Goal: Task Accomplishment & Management: Complete application form

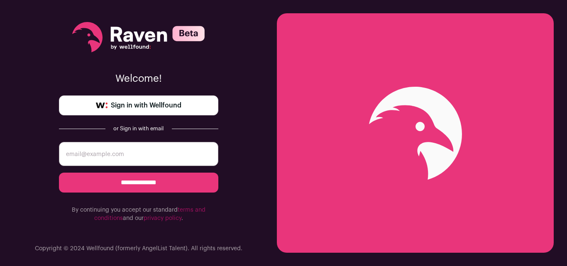
click at [145, 103] on span "Sign in with Wellfound" at bounding box center [146, 105] width 71 height 10
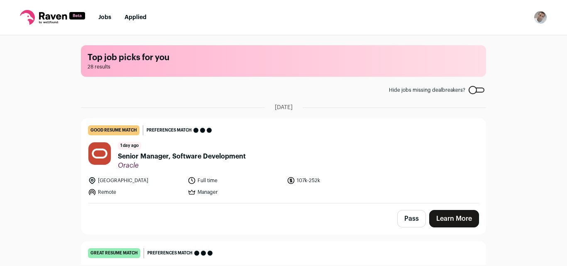
click at [202, 154] on span "Senior Manager, Software Development" at bounding box center [182, 156] width 128 height 10
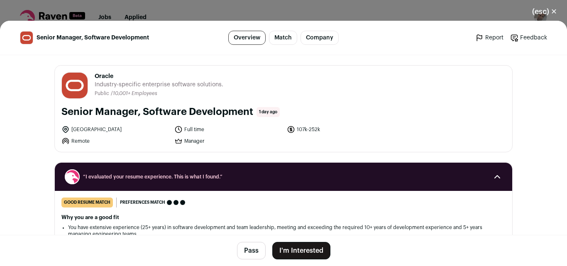
click at [307, 256] on button "I'm Interested" at bounding box center [301, 250] width 58 height 17
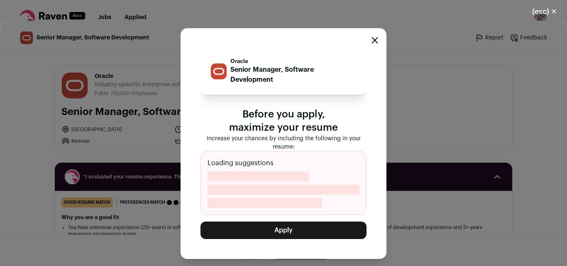
click at [287, 227] on button "Apply" at bounding box center [283, 230] width 166 height 17
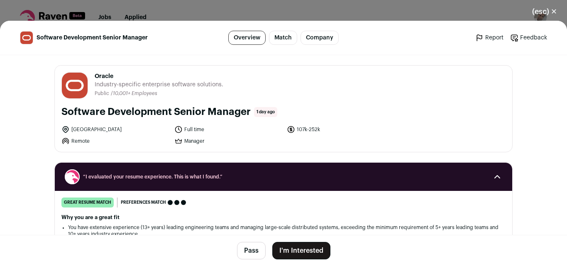
click at [555, 12] on button "(esc) ✕" at bounding box center [544, 11] width 45 height 18
click at [555, 12] on nav "Jobs Applied Settings Notifications Preferences Resume FAQs Logout" at bounding box center [283, 17] width 567 height 35
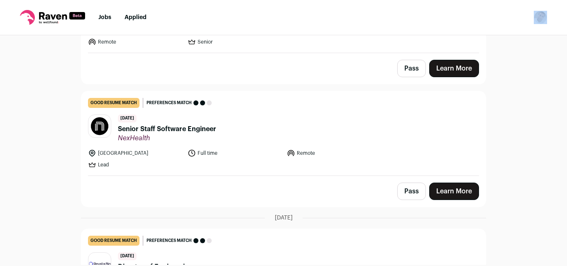
scroll to position [424, 0]
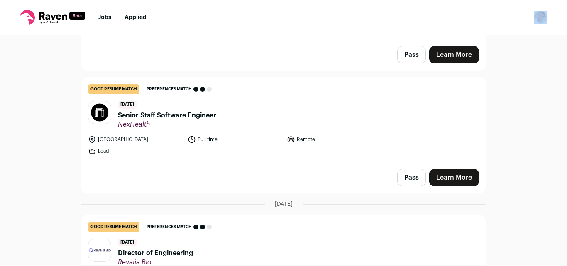
click at [445, 182] on link "Learn More" at bounding box center [454, 177] width 50 height 17
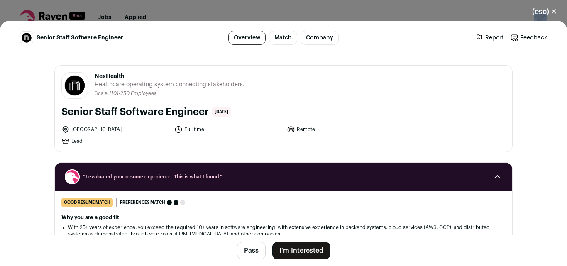
click at [293, 255] on button "I'm Interested" at bounding box center [301, 250] width 58 height 17
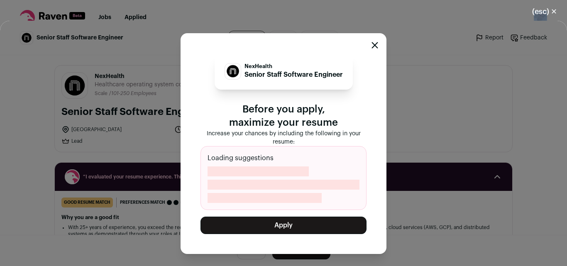
click at [285, 227] on button "Apply" at bounding box center [283, 225] width 166 height 17
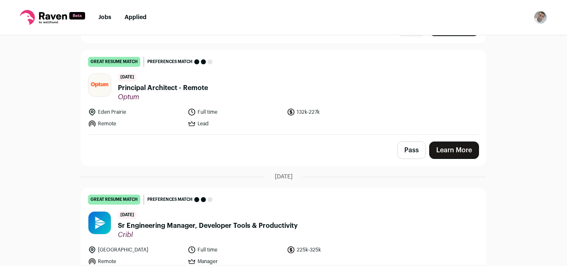
scroll to position [1482, 0]
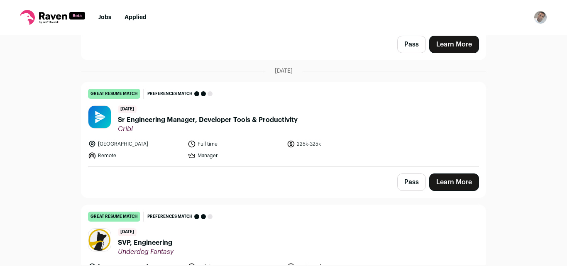
click at [151, 115] on span "Sr Engineering Manager, Developer Tools & Productivity" at bounding box center [208, 120] width 180 height 10
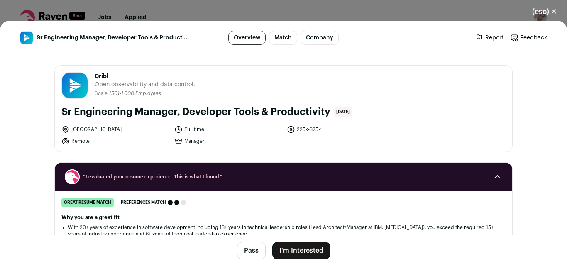
click at [297, 249] on button "I'm Interested" at bounding box center [301, 250] width 58 height 17
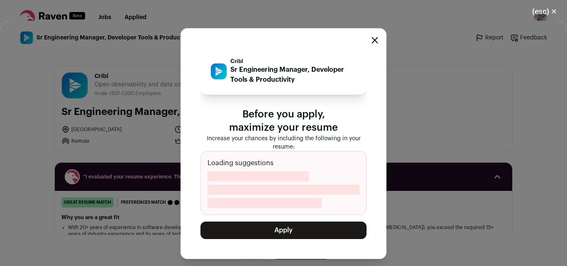
click at [289, 235] on button "Apply" at bounding box center [283, 230] width 166 height 17
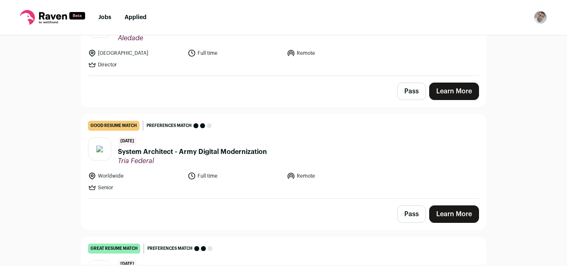
scroll to position [2327, 0]
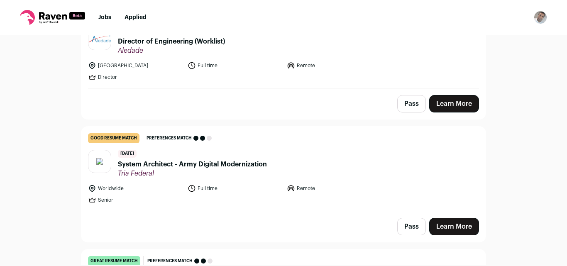
click at [159, 160] on span "System Architect - Army Digital Modernization" at bounding box center [192, 164] width 149 height 10
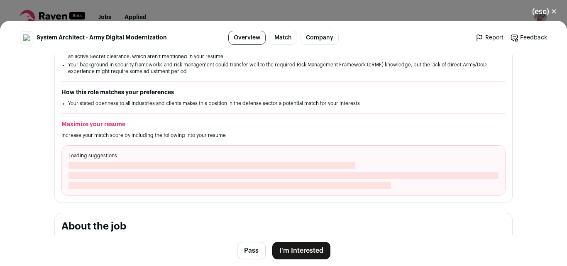
scroll to position [302, 0]
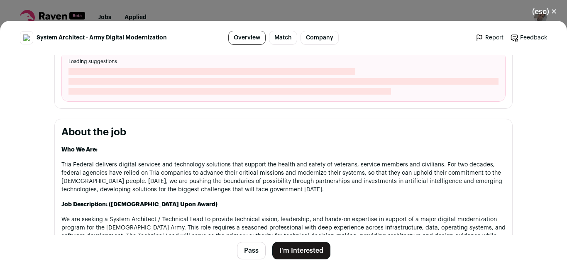
click at [292, 252] on button "I'm Interested" at bounding box center [301, 250] width 58 height 17
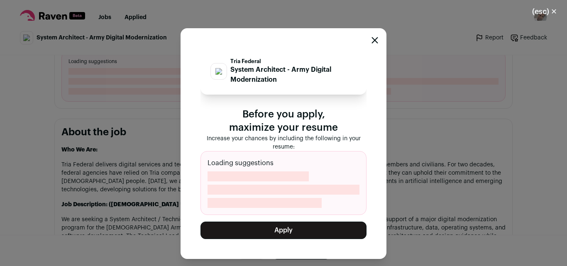
click at [297, 234] on button "Apply" at bounding box center [283, 230] width 166 height 17
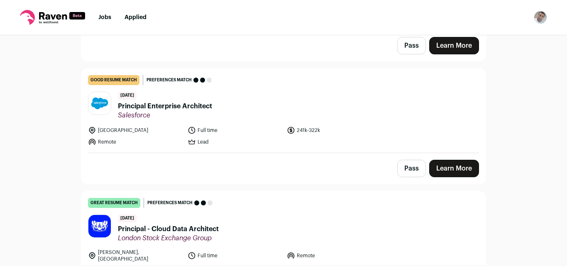
scroll to position [2943, 0]
